Goal: Information Seeking & Learning: Understand process/instructions

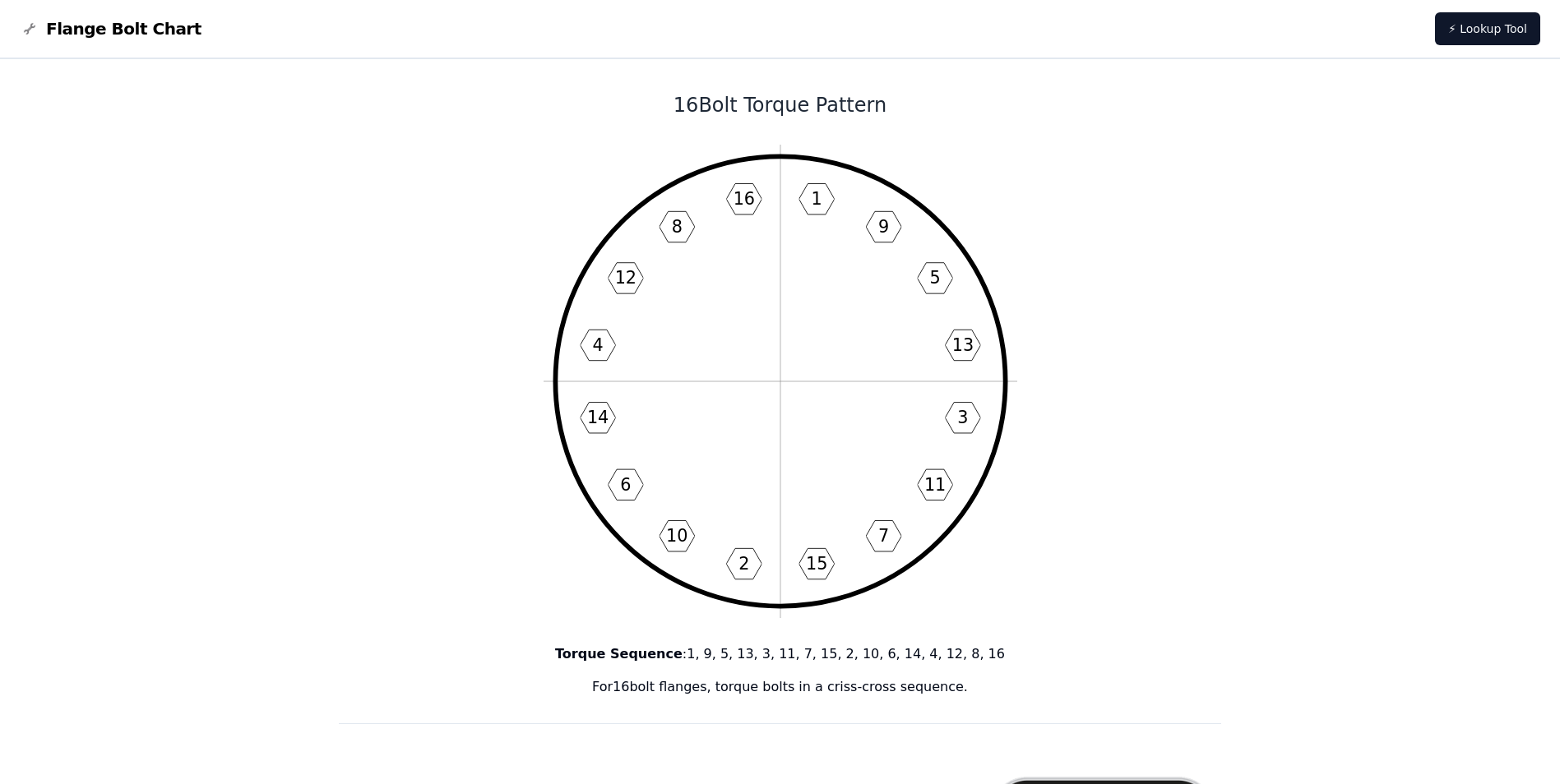
drag, startPoint x: 682, startPoint y: 98, endPoint x: 952, endPoint y: 697, distance: 657.0
copy div "16 Bolt Torque Pattern 1 9 5 13 3 11 7 15 2 10 6 14 4 12 8 16 Torque Sequence :…"
click at [749, 386] on icon "1 9 5 13 3 11 7 15 2 10 6 14 4 12 8 16" at bounding box center [780, 381] width 474 height 474
drag, startPoint x: 835, startPoint y: 296, endPoint x: 713, endPoint y: 317, distance: 123.8
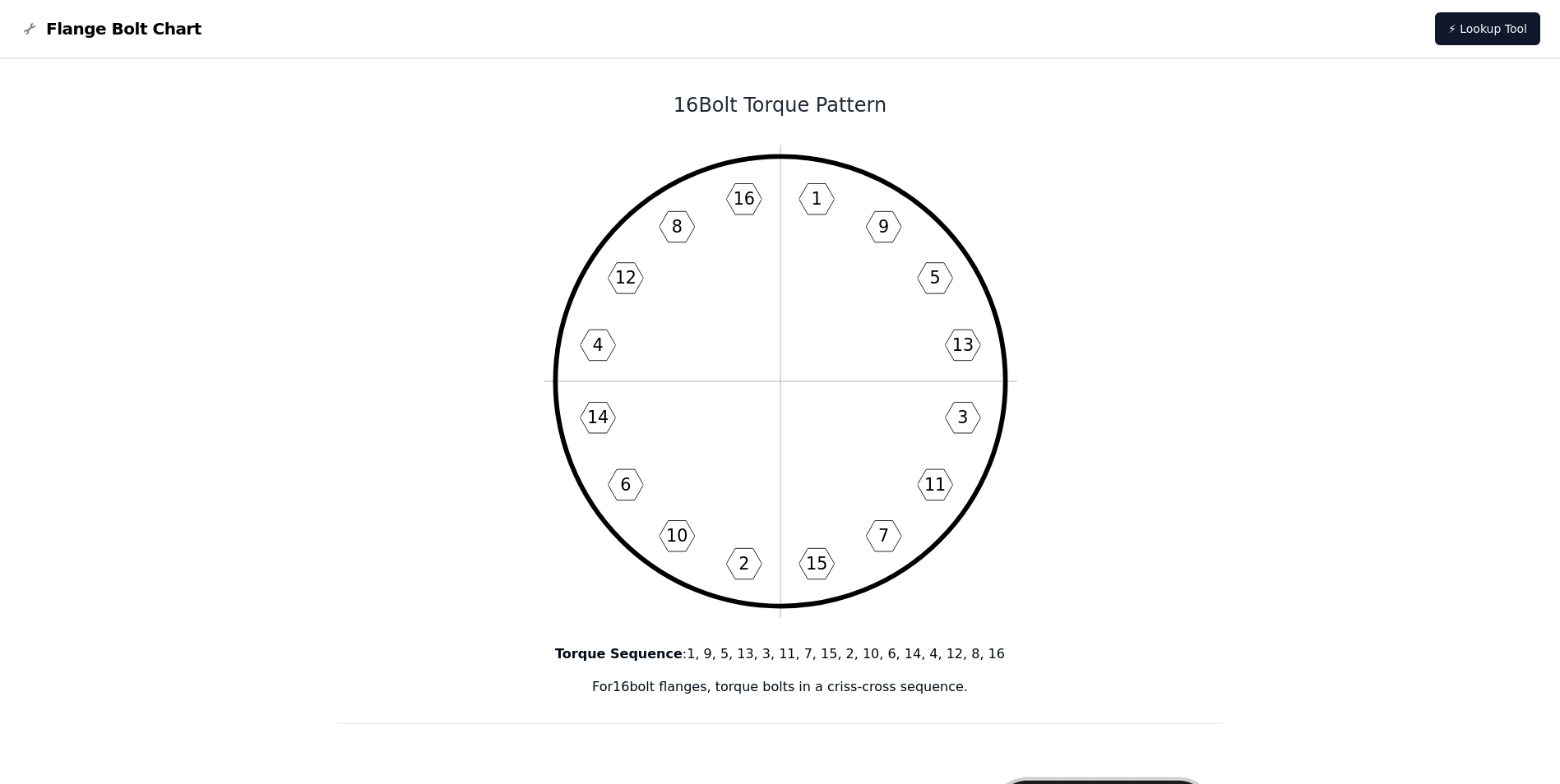
click at [713, 317] on icon "1 9 5 13 3 11 7 15 2 10 6 14 4 12 8 16" at bounding box center [780, 381] width 474 height 474
click at [657, 151] on icon "1 9 5 13 3 11 7 15 2 10 6 14 4 12 8 16" at bounding box center [780, 381] width 474 height 474
